Goal: Task Accomplishment & Management: Manage account settings

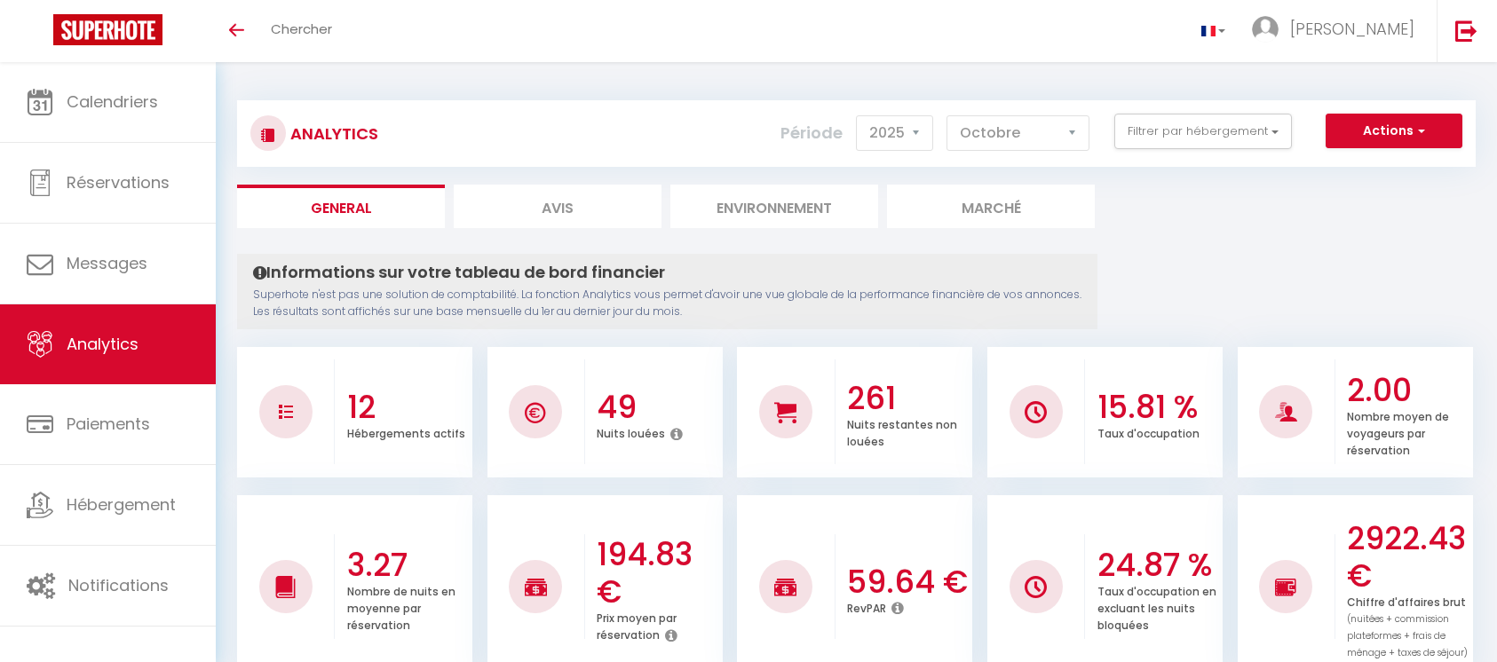
select select "2025"
select select "10"
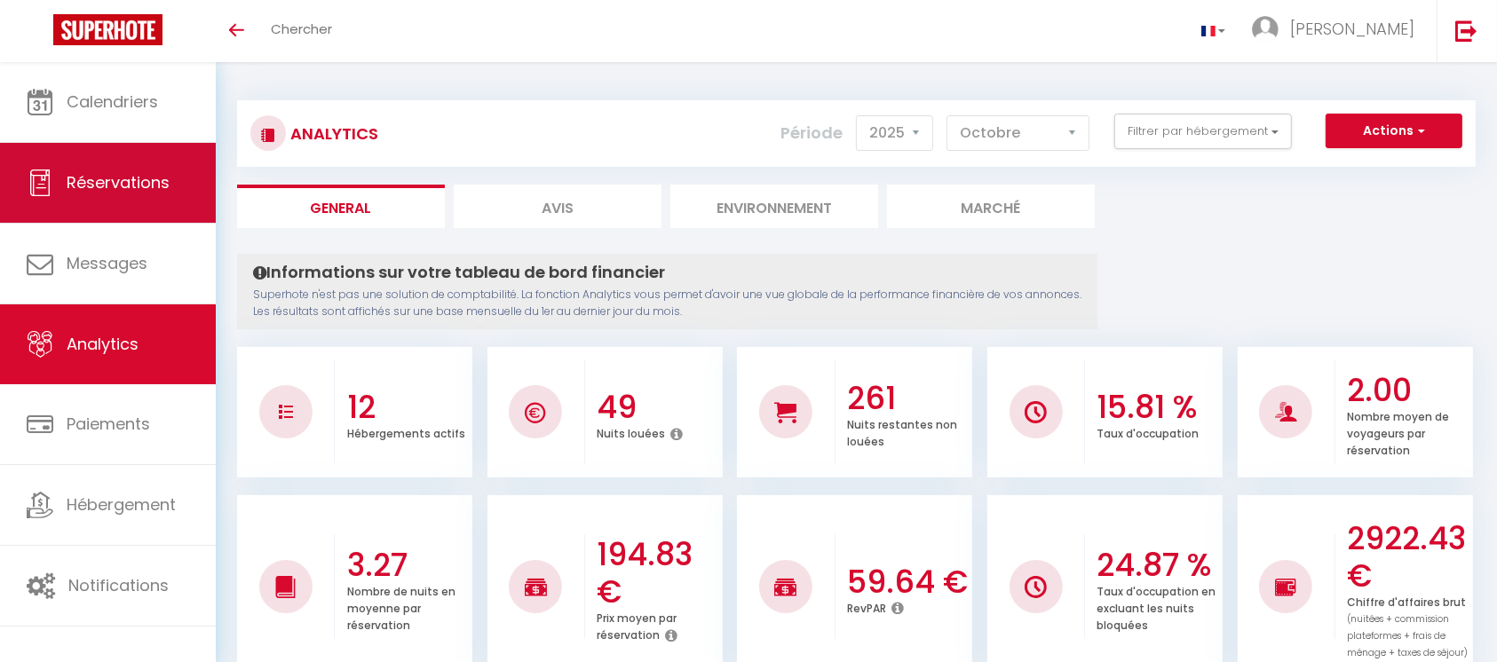
click at [151, 171] on span "Réservations" at bounding box center [118, 182] width 103 height 22
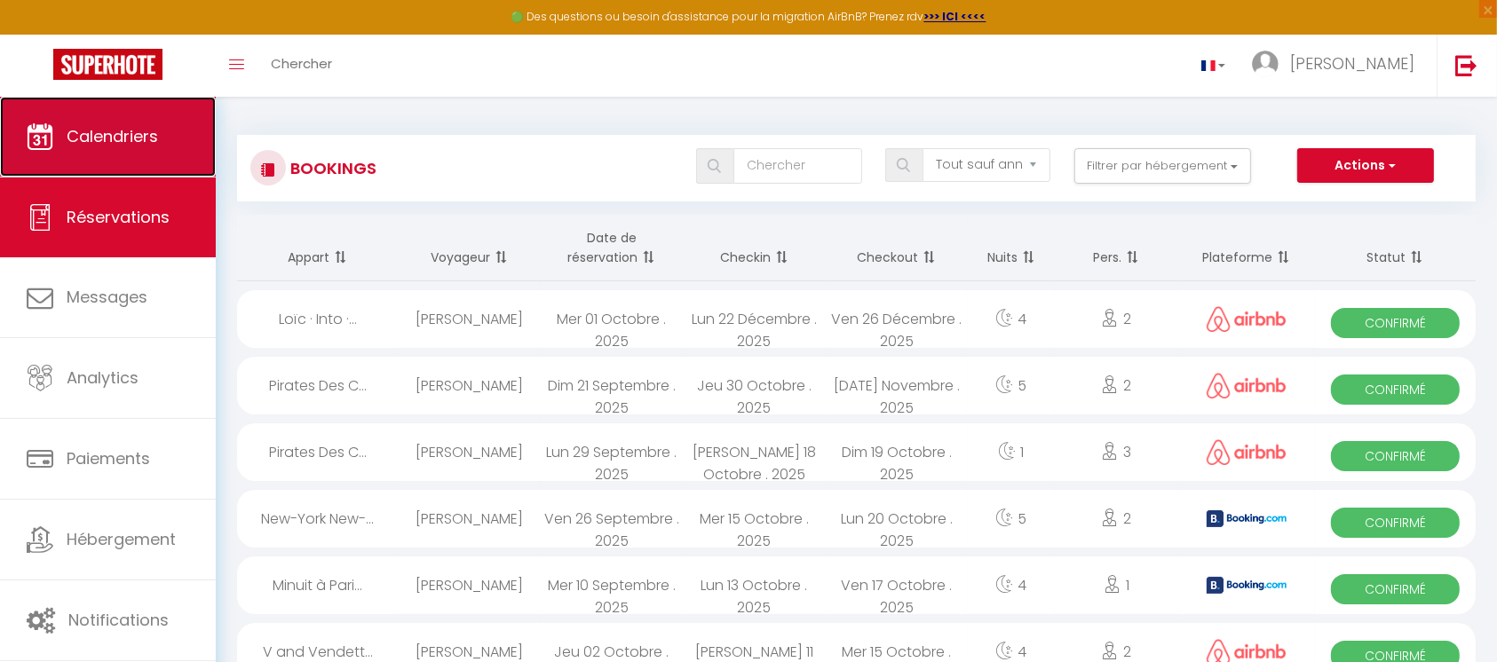
click at [140, 125] on span "Calendriers" at bounding box center [112, 136] width 91 height 22
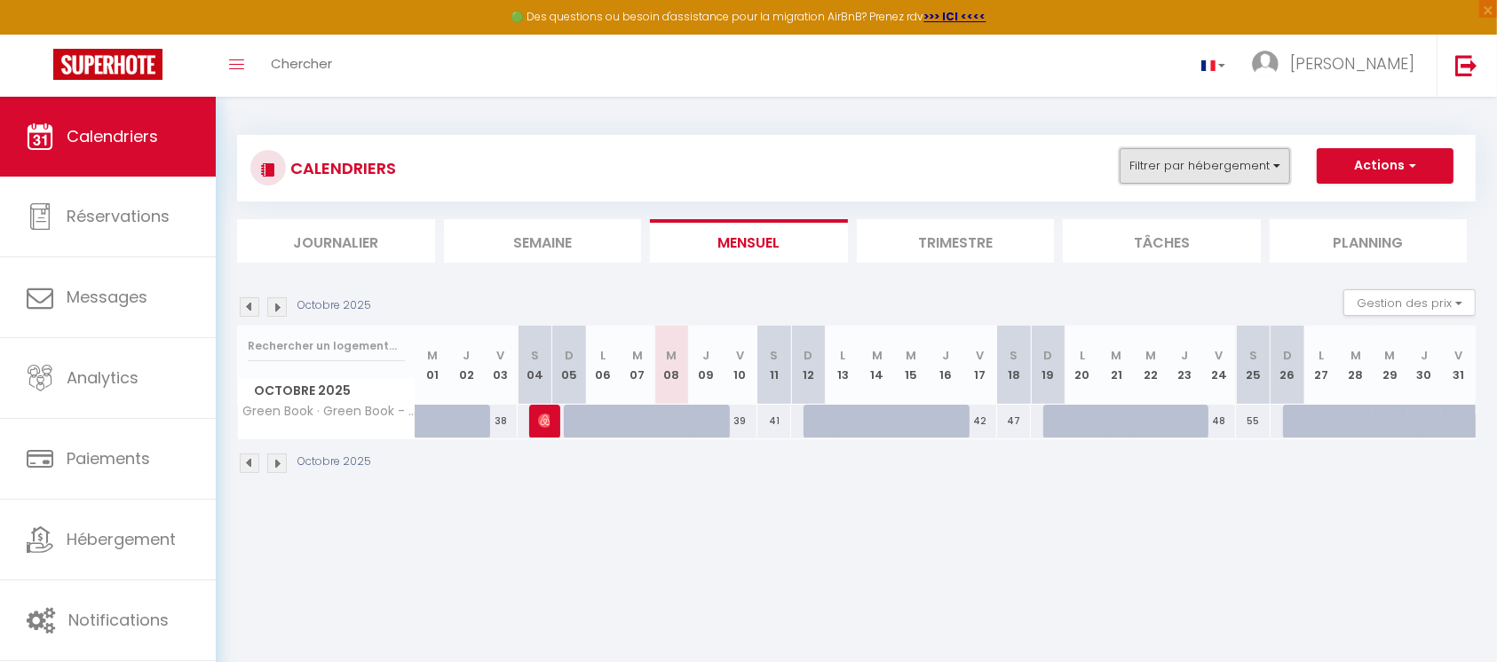
click at [1257, 175] on button "Filtrer par hébergement" at bounding box center [1205, 166] width 170 height 36
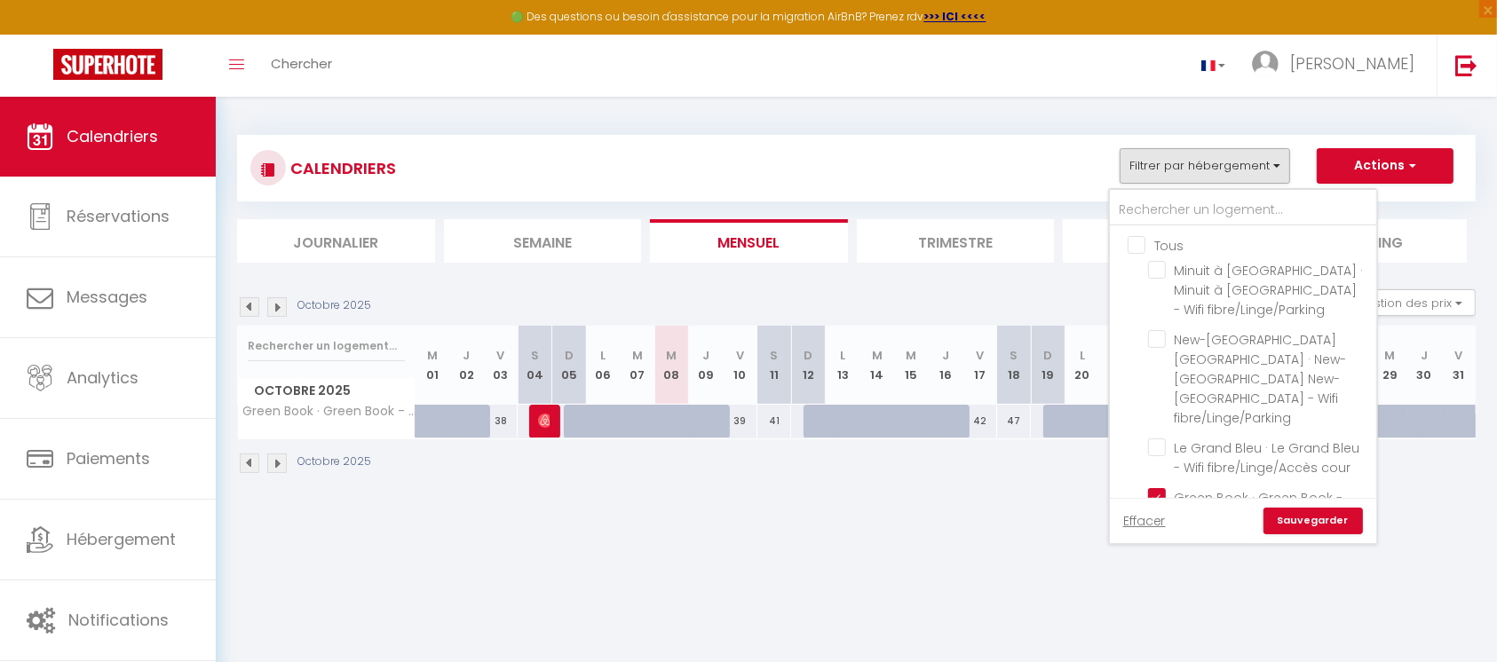
click at [1138, 242] on input "Tous" at bounding box center [1261, 244] width 266 height 18
checkbox input "true"
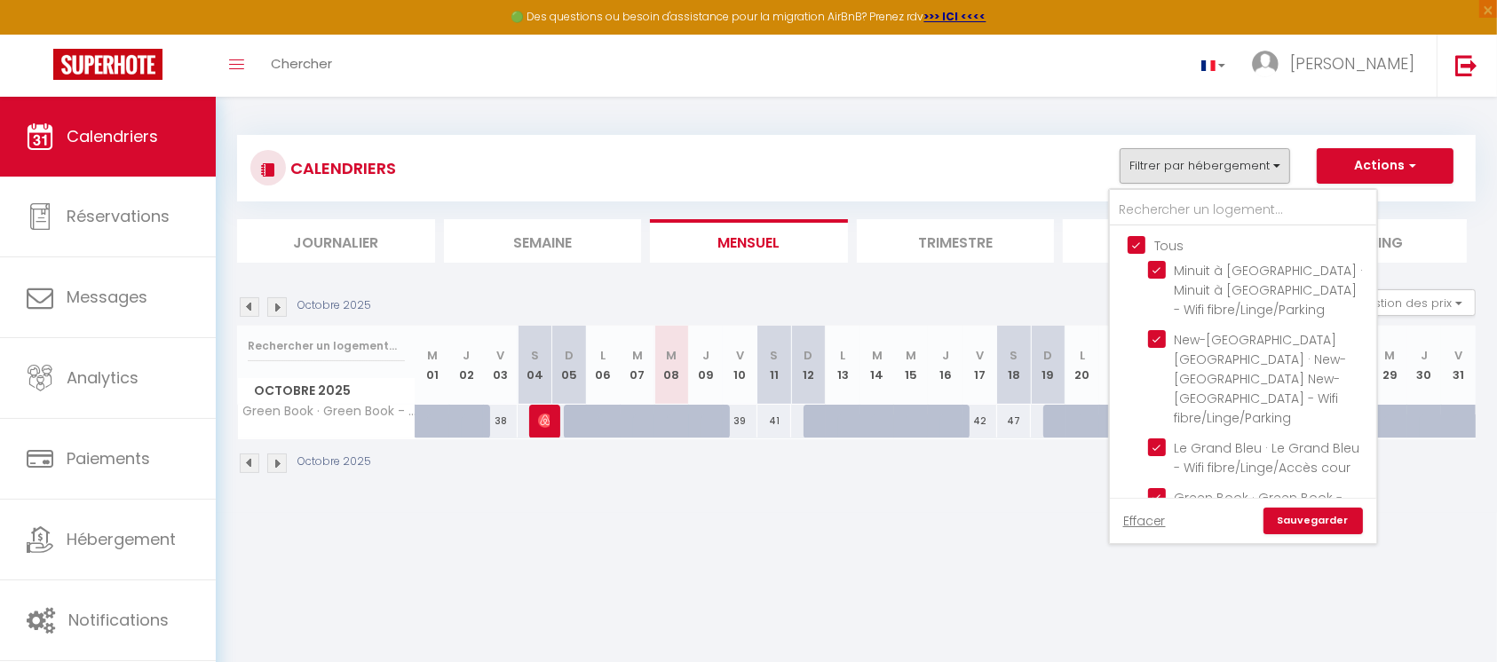
checkbox input "true"
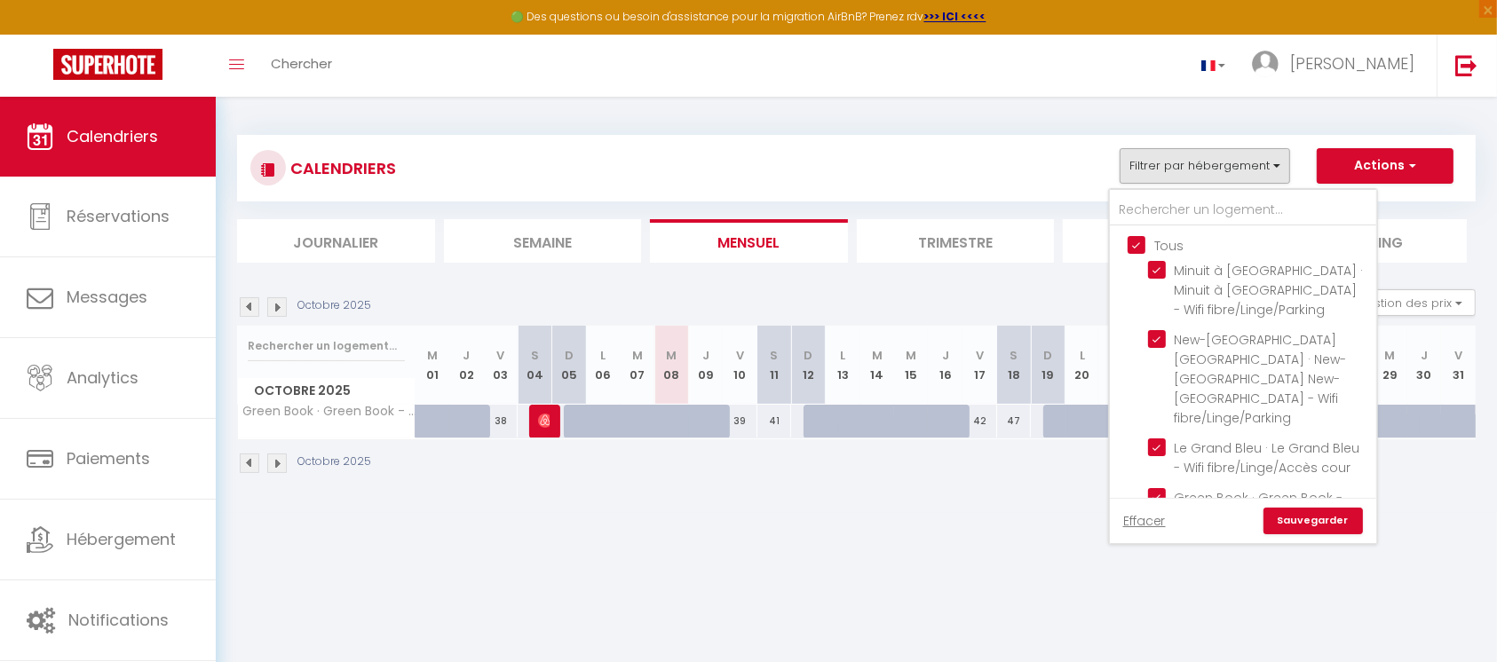
checkbox input "true"
click at [1311, 516] on link "Sauvegarder" at bounding box center [1313, 521] width 99 height 27
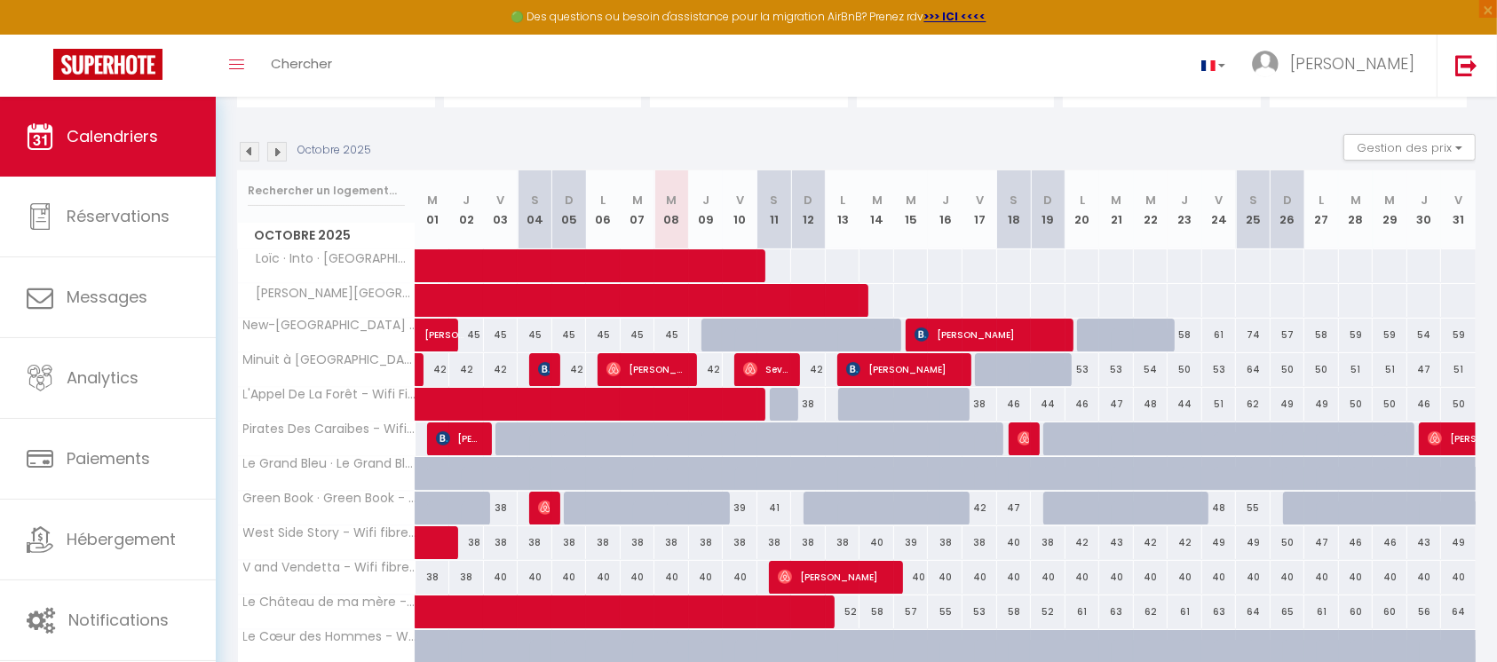
scroll to position [157, 0]
